Goal: Check status: Check status

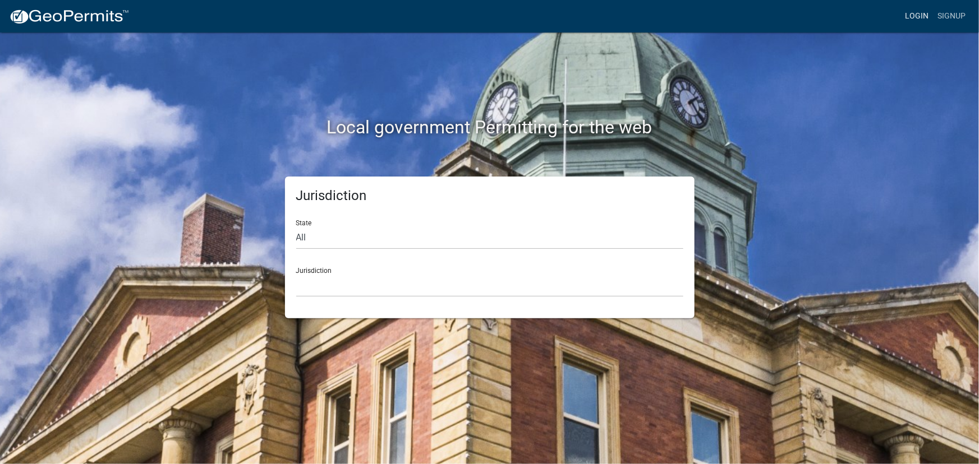
click at [916, 16] on link "Login" at bounding box center [916, 16] width 33 height 21
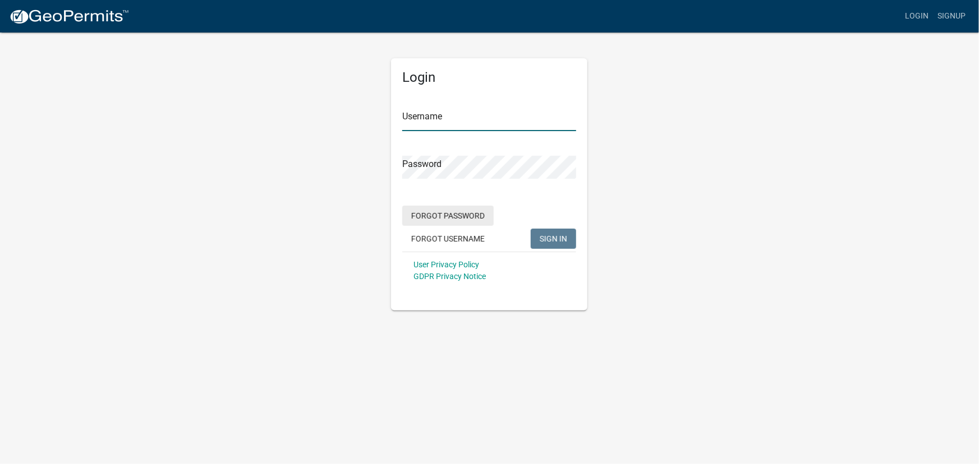
type input "kjhouse"
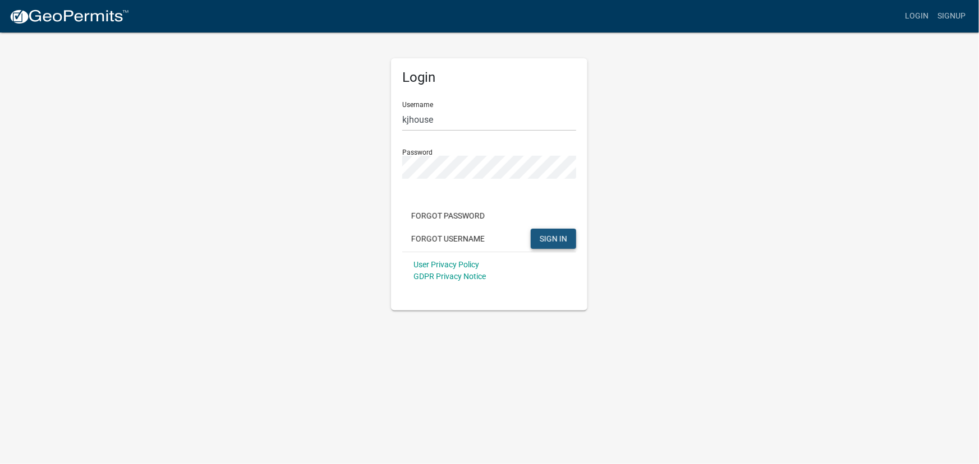
click at [566, 239] on button "SIGN IN" at bounding box center [552, 239] width 45 height 20
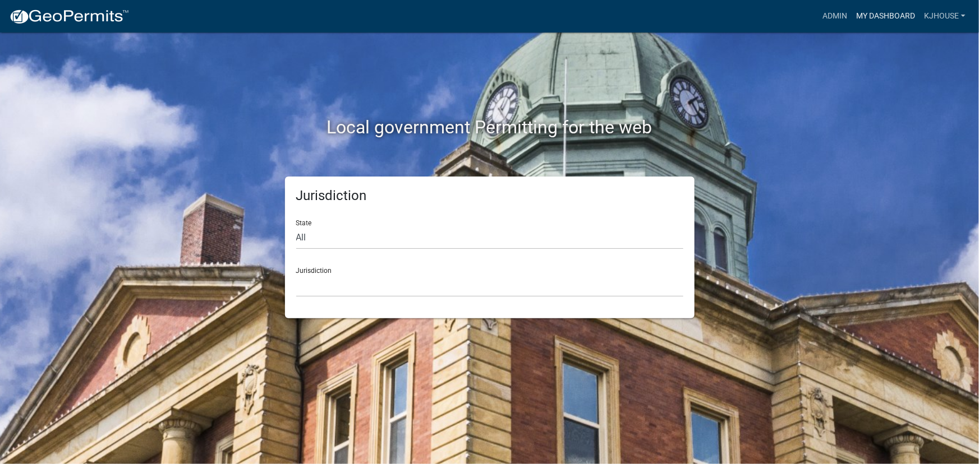
click at [887, 21] on link "My Dashboard" at bounding box center [885, 16] width 68 height 21
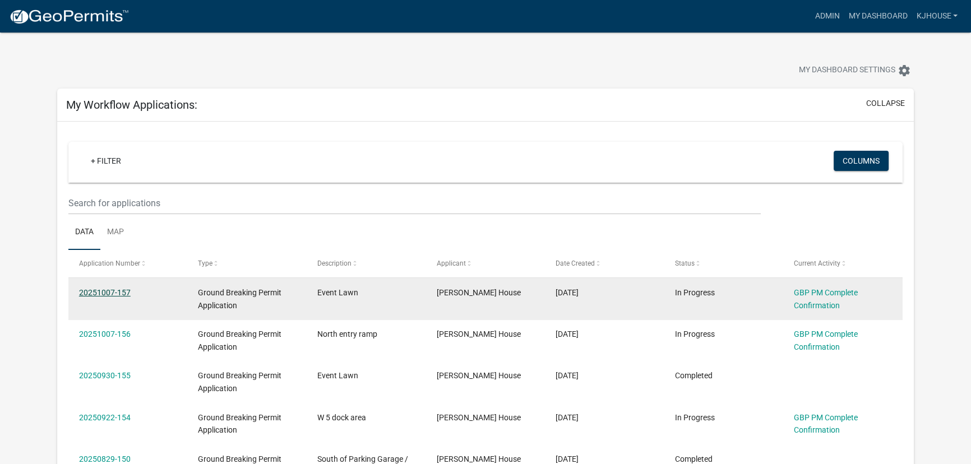
click at [96, 289] on link "20251007-157" at bounding box center [105, 292] width 52 height 9
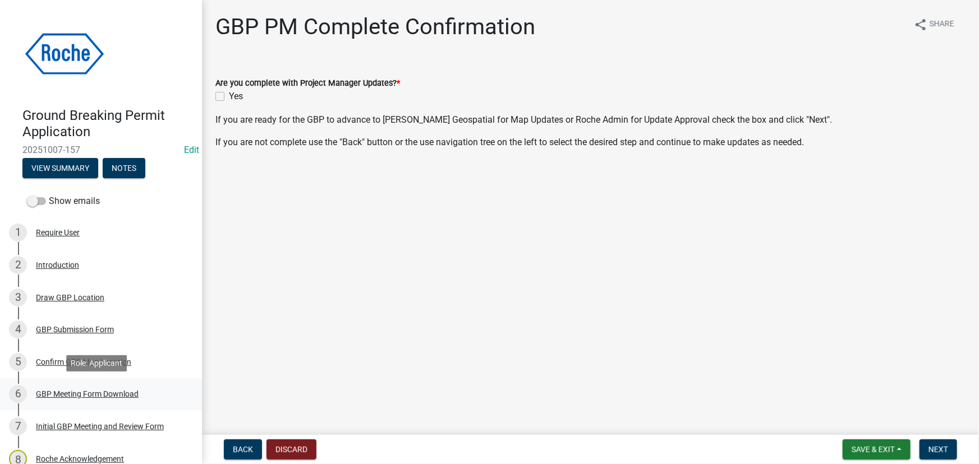
click at [64, 394] on div "GBP Meeting Form Download" at bounding box center [87, 394] width 103 height 8
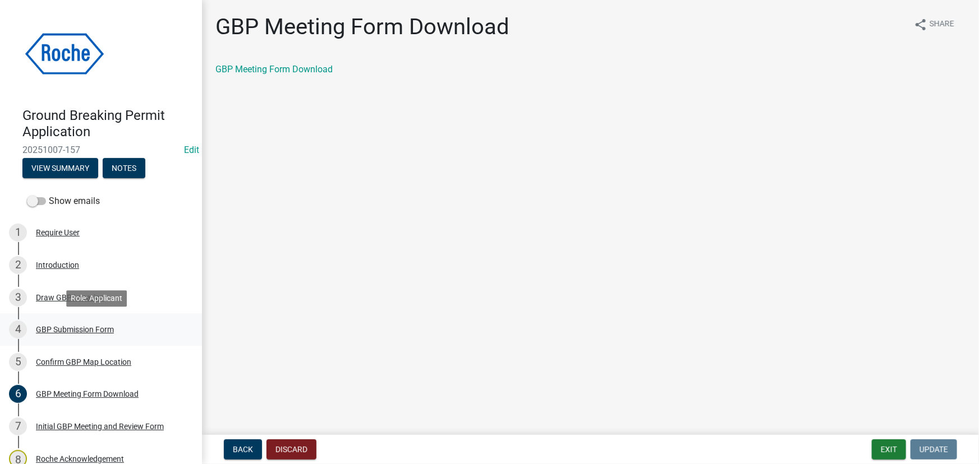
click at [73, 335] on div "4 GBP Submission Form" at bounding box center [96, 330] width 175 height 18
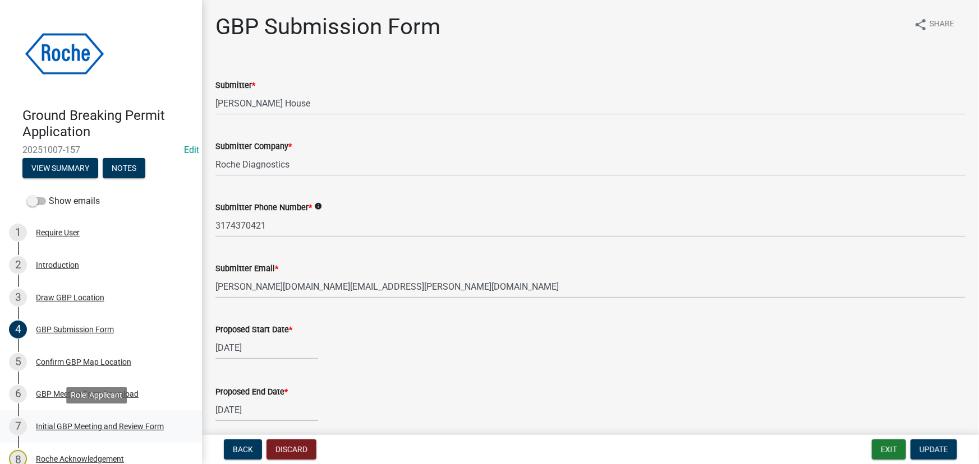
click at [85, 428] on div "Initial GBP Meeting and Review Form" at bounding box center [100, 427] width 128 height 8
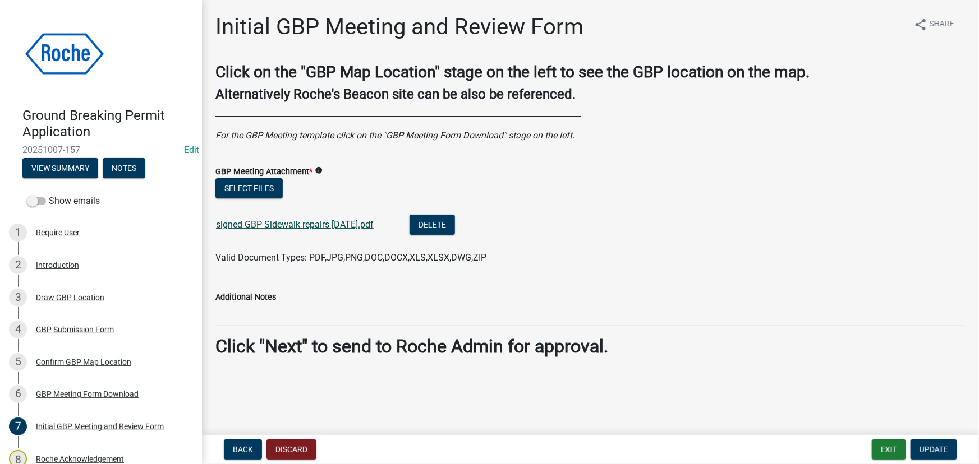
click at [271, 224] on link "signed GBP Sidewalk repairs [DATE].pdf" at bounding box center [295, 224] width 158 height 11
